Goal: Task Accomplishment & Management: Manage account settings

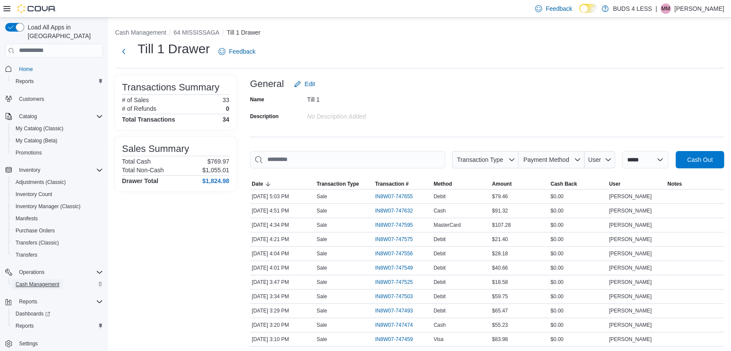
click at [45, 281] on span "Cash Management" at bounding box center [38, 284] width 44 height 7
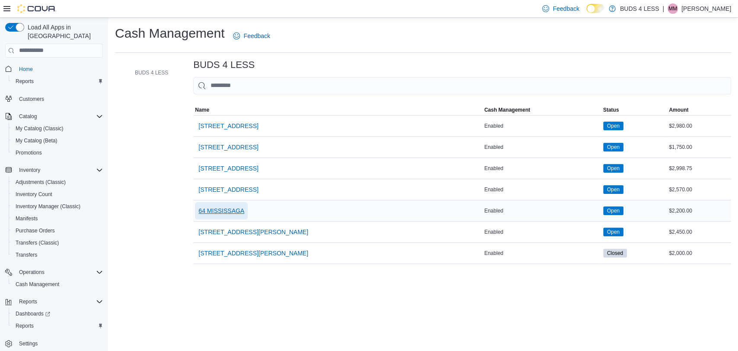
click at [230, 208] on span "64 MISSISSAGA" at bounding box center [221, 210] width 46 height 9
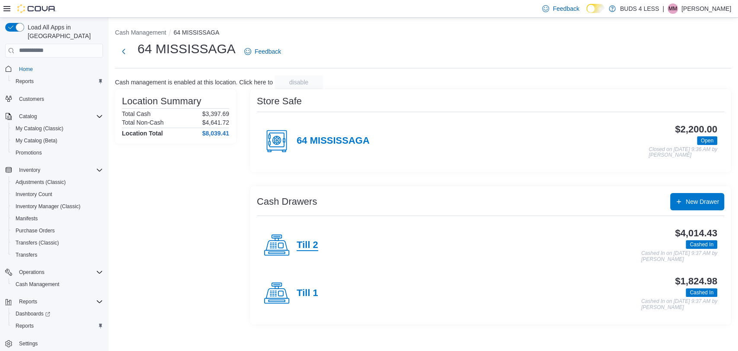
click at [312, 247] on h4 "Till 2" at bounding box center [308, 244] width 22 height 11
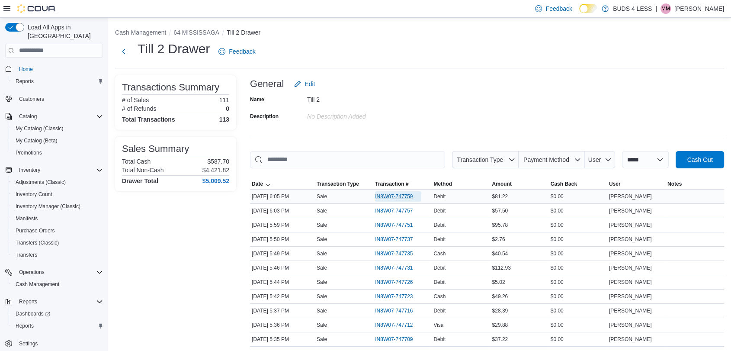
click at [405, 195] on span "IN8W07-747759" at bounding box center [394, 196] width 38 height 7
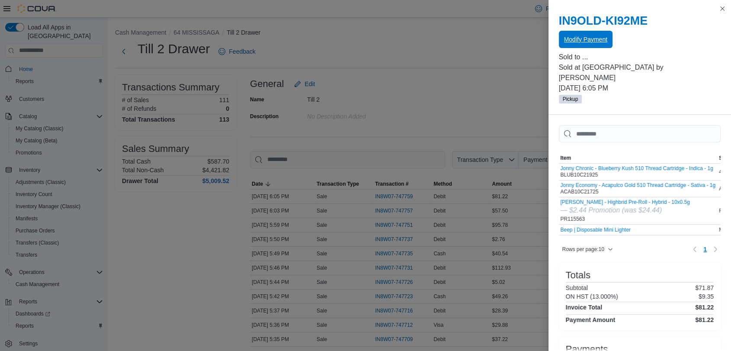
click at [560, 35] on button "Modify Payment" at bounding box center [586, 39] width 54 height 17
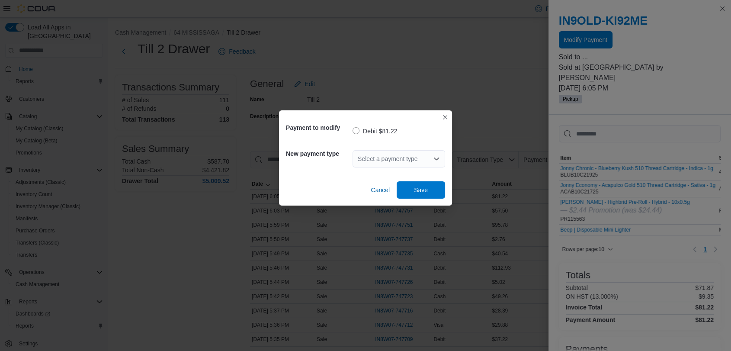
click at [398, 156] on div "Select a payment type" at bounding box center [398, 158] width 93 height 17
click at [387, 156] on div "Select a payment type Combo box. Selected. Combo box input. Select a payment ty…" at bounding box center [398, 158] width 93 height 17
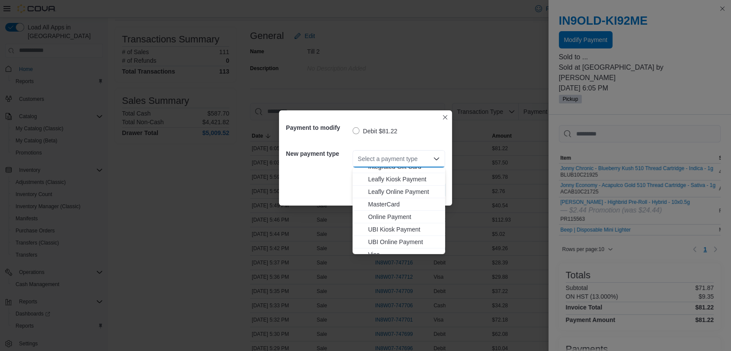
scroll to position [114, 0]
click at [376, 244] on span "Visa" at bounding box center [404, 247] width 72 height 9
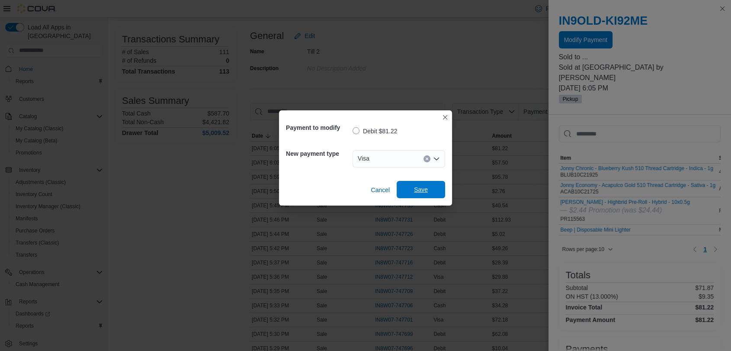
click at [416, 191] on span "Save" at bounding box center [421, 189] width 14 height 9
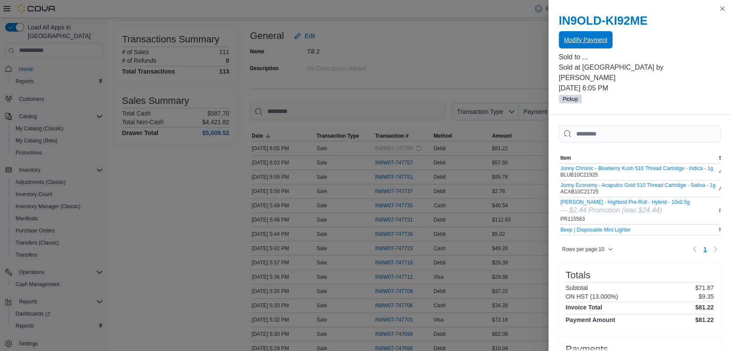
scroll to position [0, 0]
